Goal: Use online tool/utility: Use online tool/utility

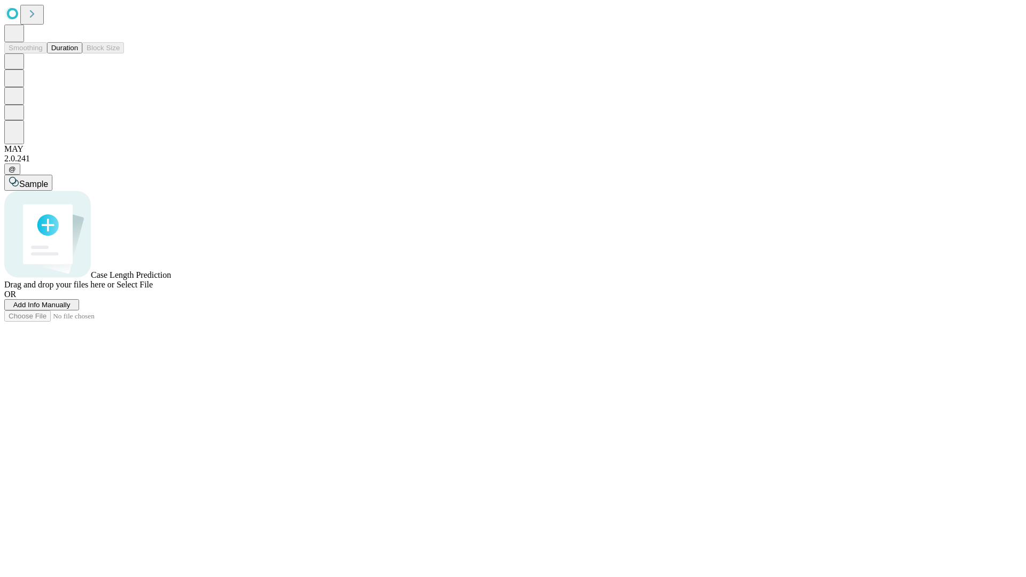
click at [78, 53] on button "Duration" at bounding box center [64, 47] width 35 height 11
click at [71, 309] on span "Add Info Manually" at bounding box center [41, 305] width 57 height 8
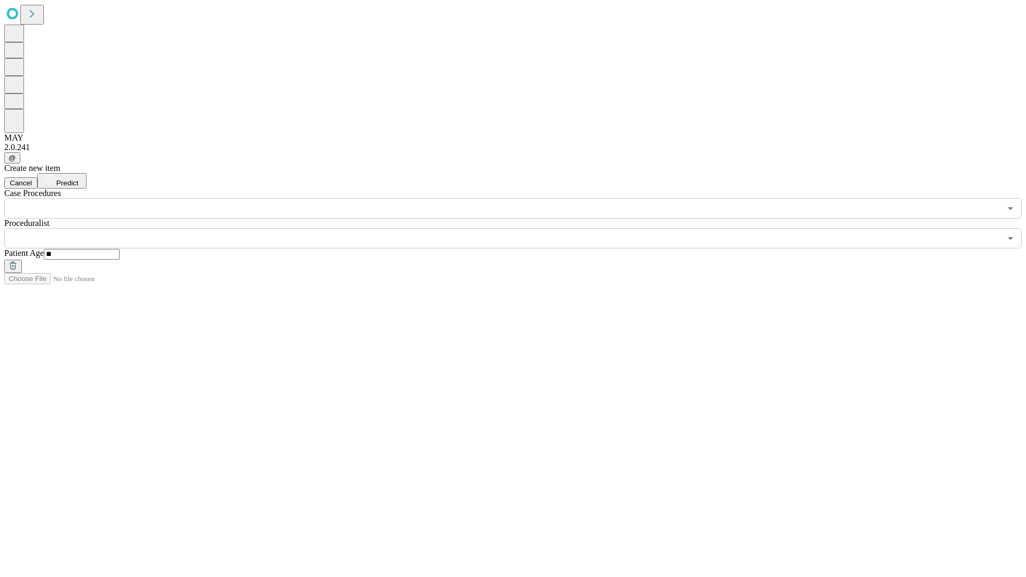
type input "**"
click at [521, 228] on input "text" at bounding box center [502, 238] width 997 height 20
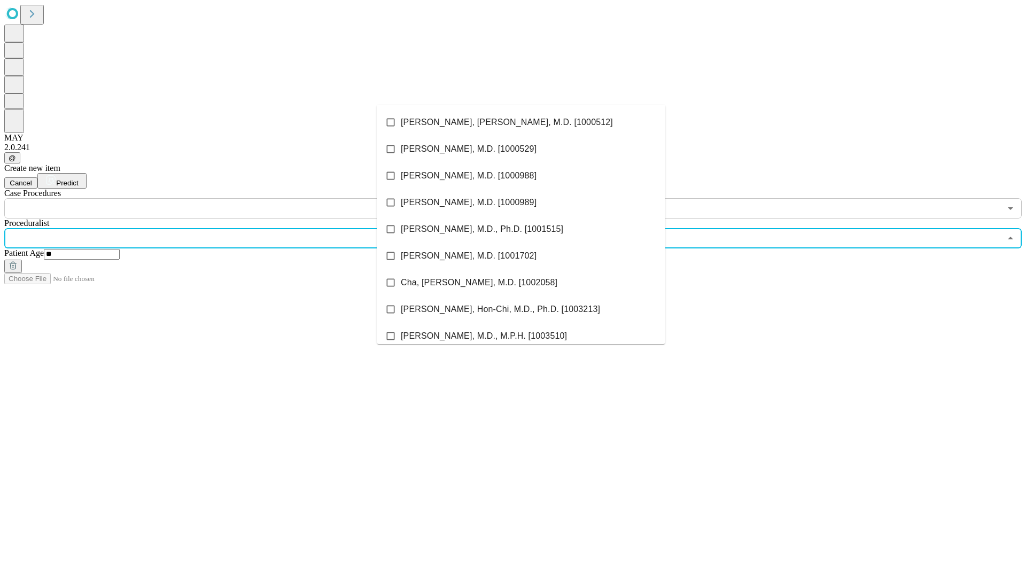
click at [521, 122] on li "[PERSON_NAME], [PERSON_NAME], M.D. [1000512]" at bounding box center [521, 122] width 289 height 27
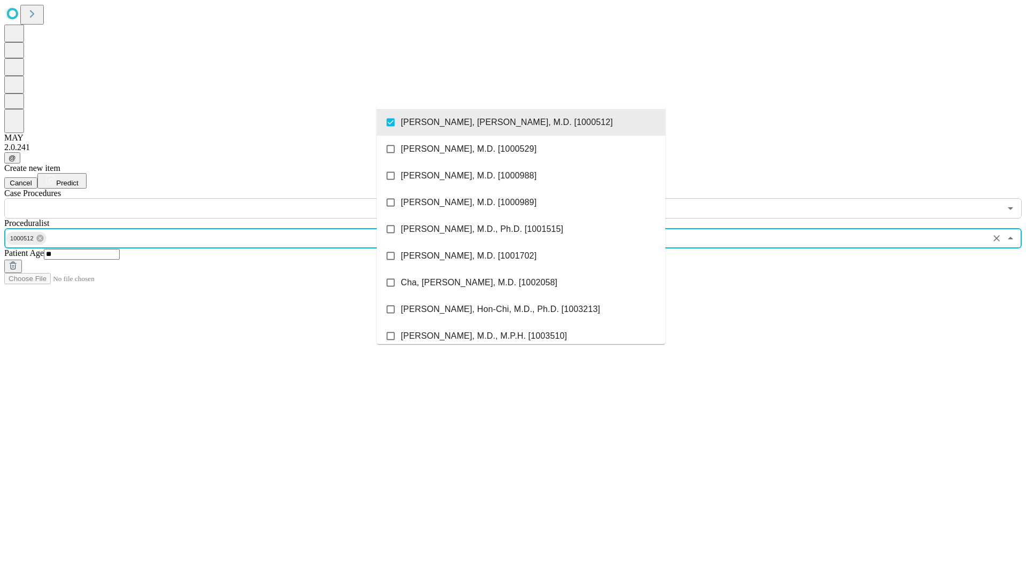
click at [224, 198] on input "text" at bounding box center [502, 208] width 997 height 20
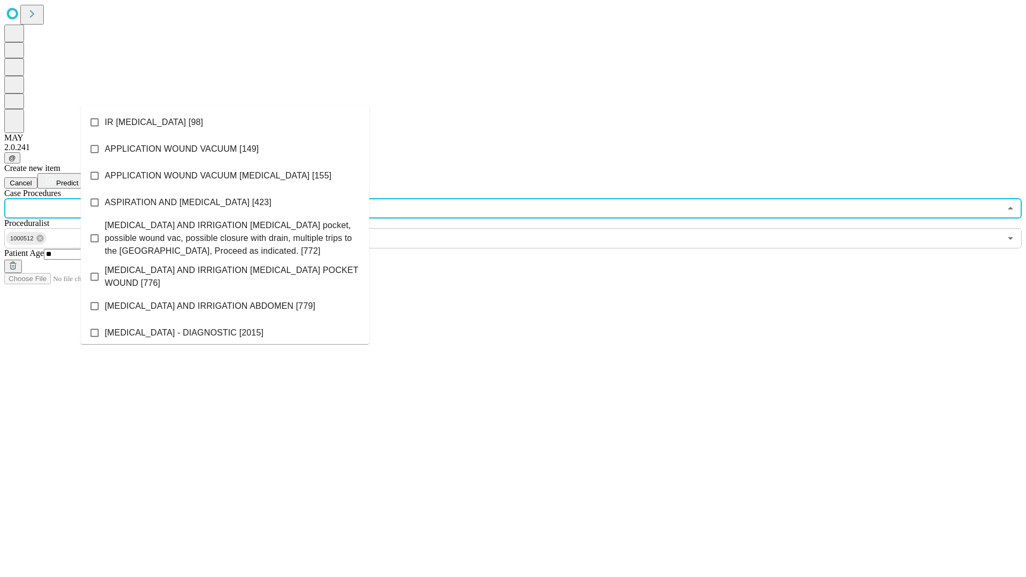
click at [225, 122] on li "IR [MEDICAL_DATA] [98]" at bounding box center [225, 122] width 289 height 27
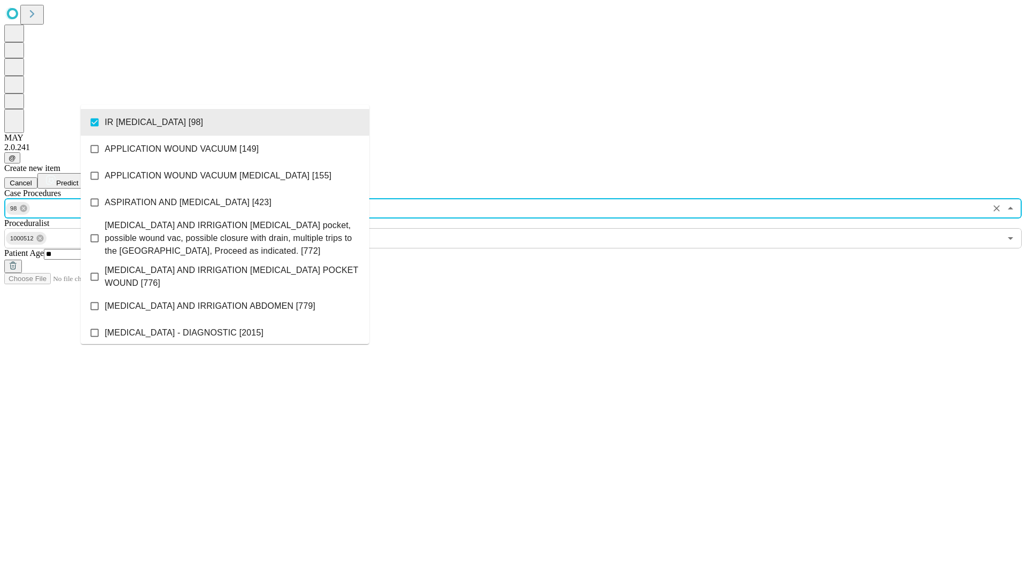
click at [78, 179] on span "Predict" at bounding box center [67, 183] width 22 height 8
